Goal: Go to known website: Go to known website

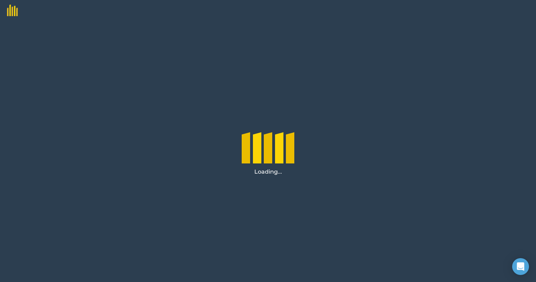
click at [511, 265] on div "Loading..." at bounding box center [268, 151] width 536 height 261
click at [518, 267] on icon "Open Intercom Messenger" at bounding box center [520, 266] width 8 height 9
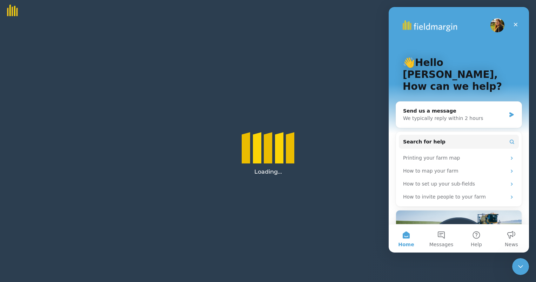
click at [338, 182] on div "Loading..." at bounding box center [268, 151] width 536 height 261
click at [514, 22] on icon "Close" at bounding box center [516, 25] width 6 height 6
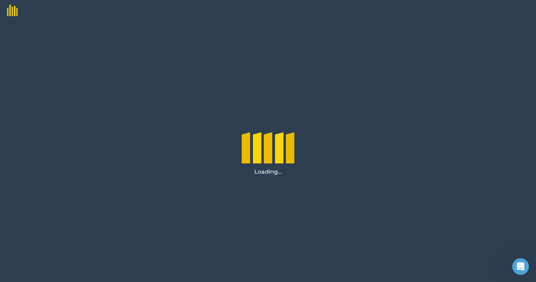
click at [13, 8] on img at bounding box center [9, 8] width 18 height 16
